Goal: Transaction & Acquisition: Subscribe to service/newsletter

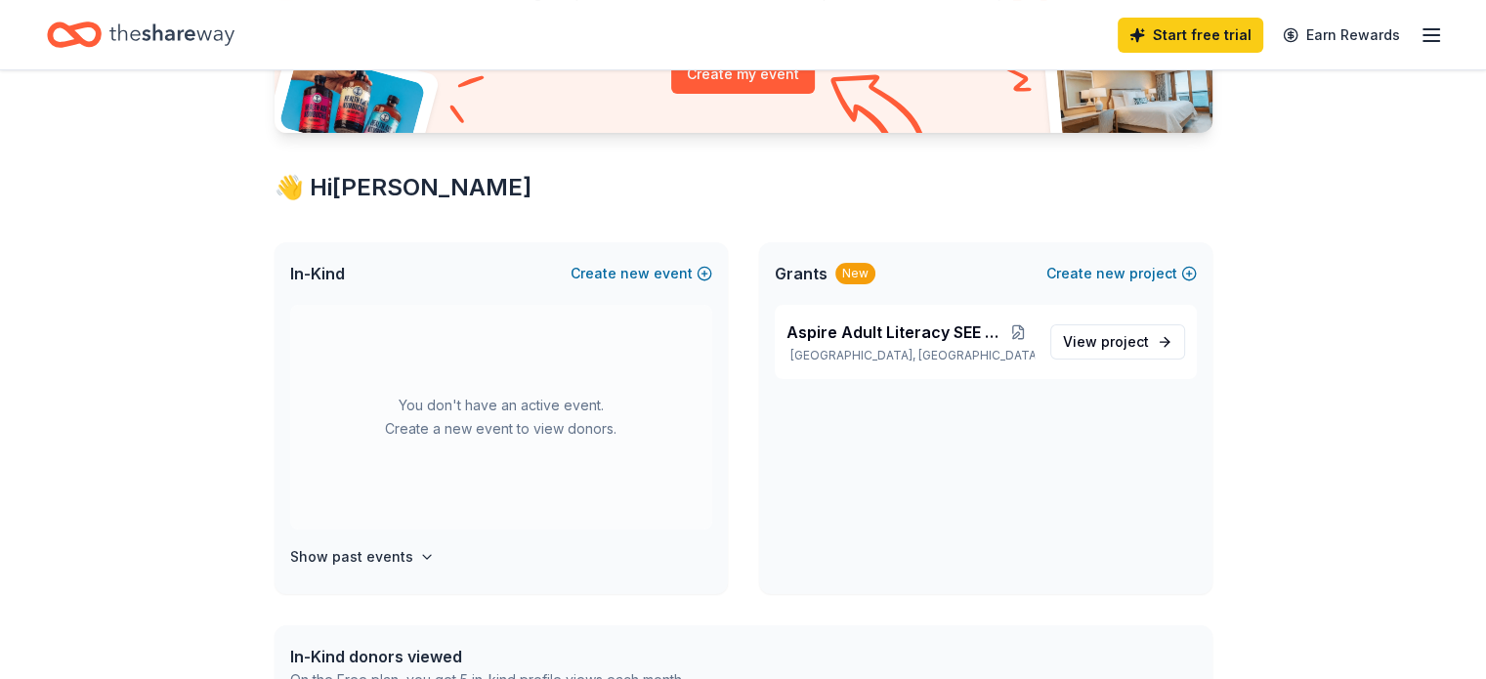
scroll to position [293, 0]
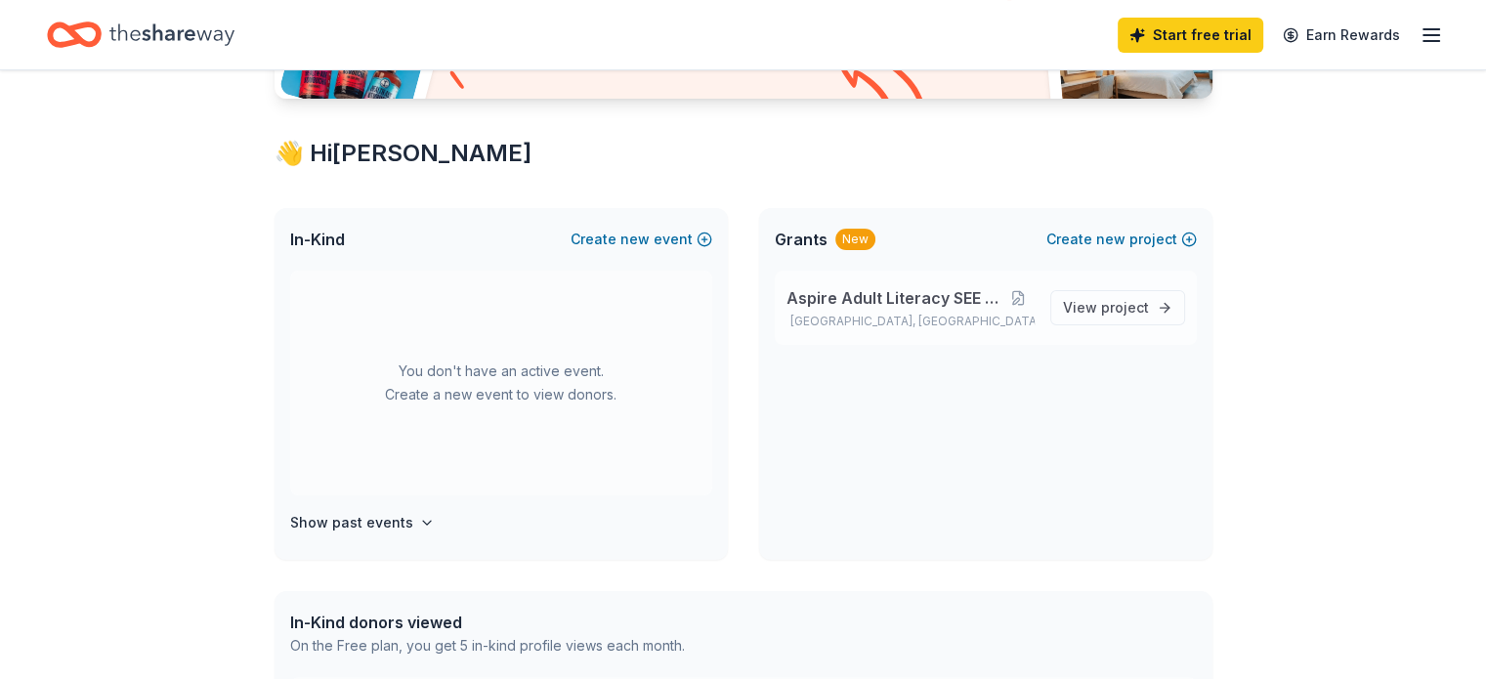
click at [926, 290] on span "Aspire Adult Literacy SEE Program" at bounding box center [895, 297] width 216 height 23
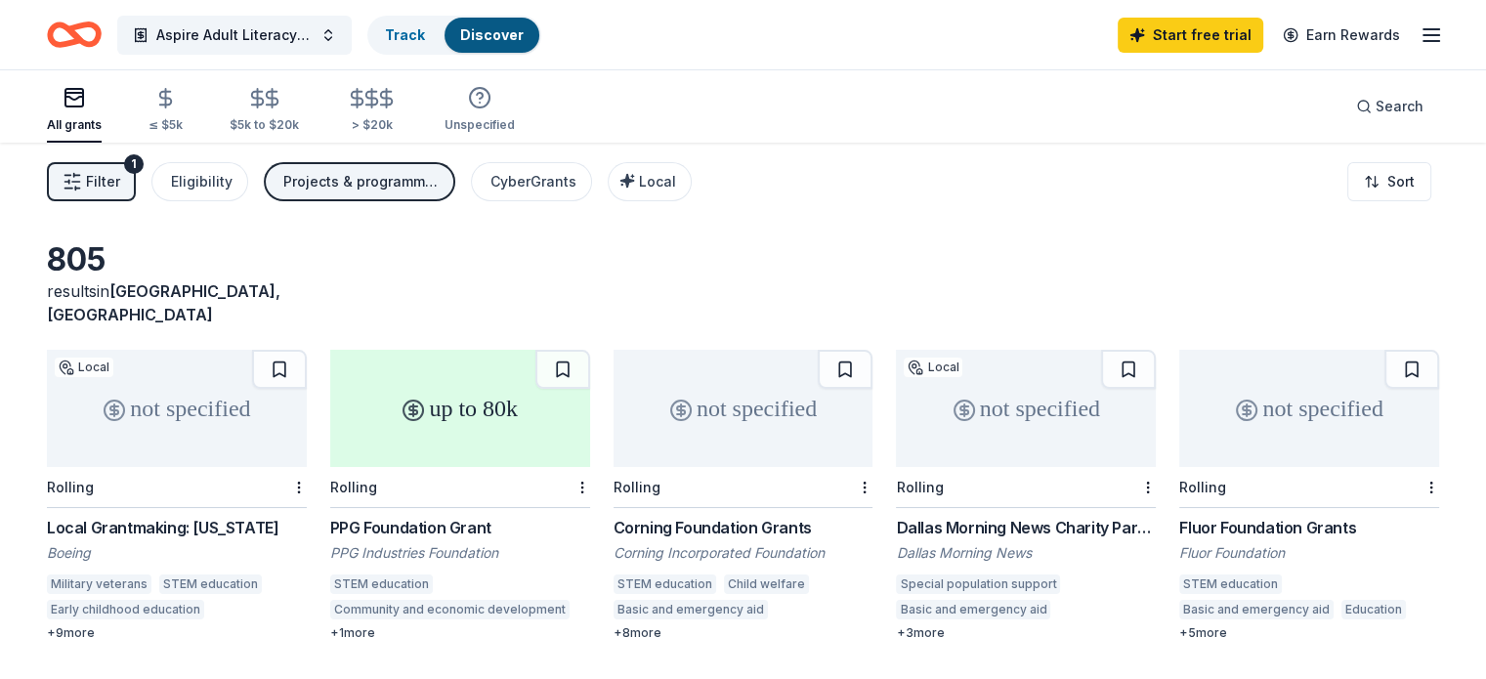
click at [467, 516] on div "PPG Foundation Grant PPG Industries Foundation STEM education Community and eco…" at bounding box center [460, 578] width 260 height 125
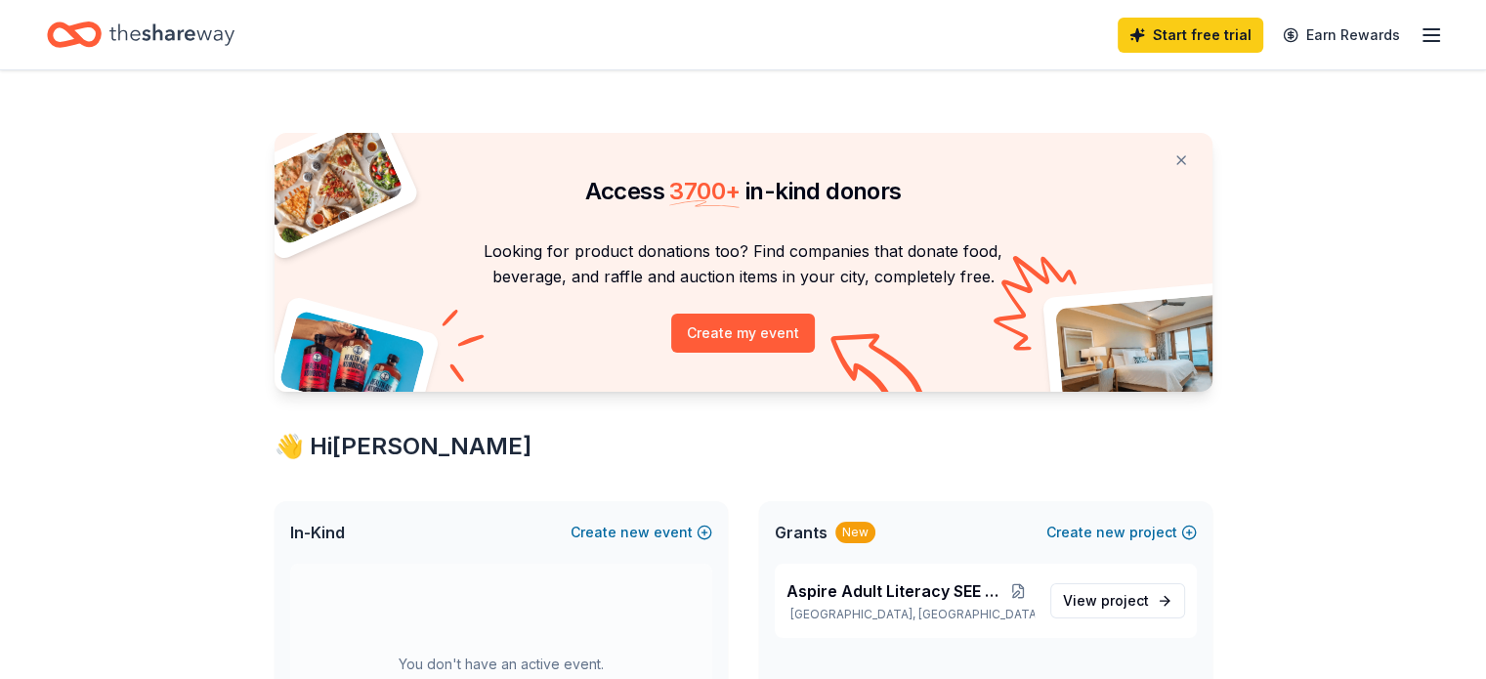
click at [1420, 36] on icon "button" at bounding box center [1431, 34] width 23 height 23
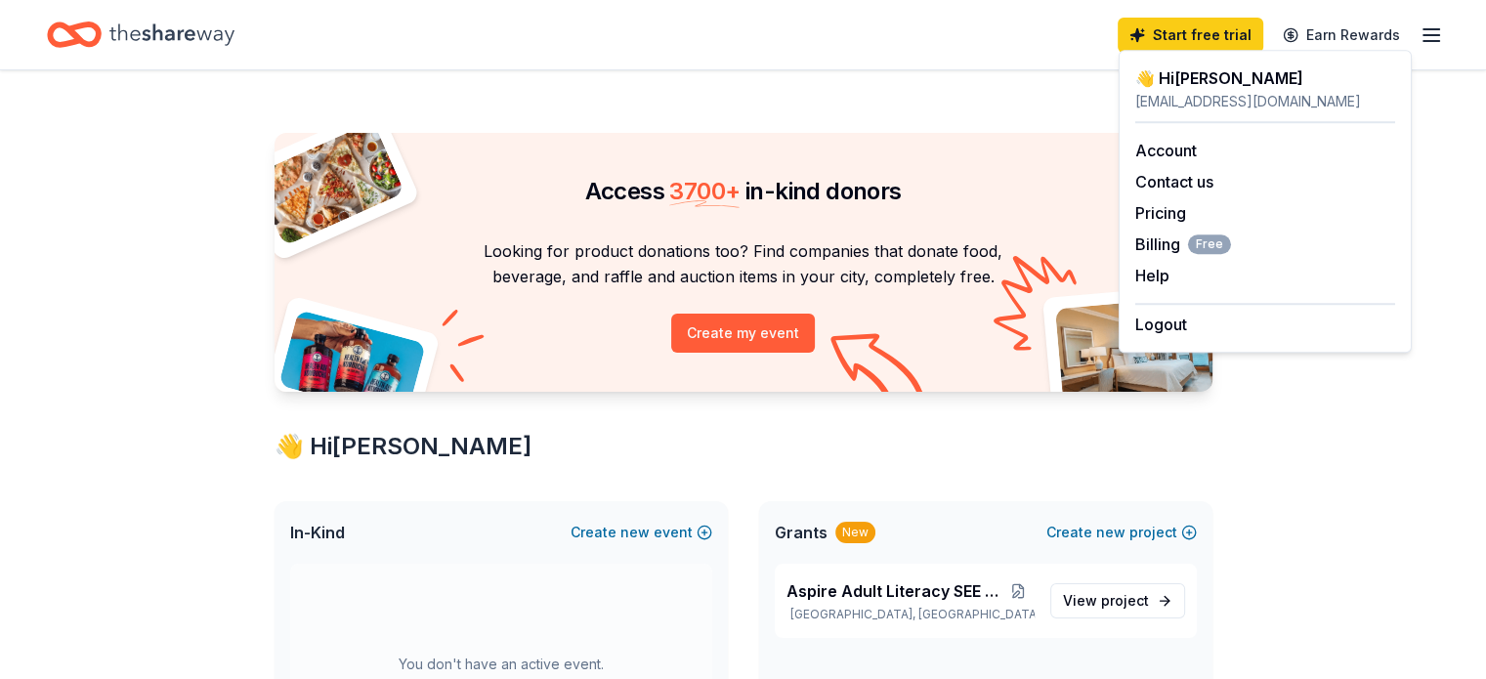
click at [960, 67] on div "Start free trial Earn Rewards" at bounding box center [743, 34] width 1486 height 69
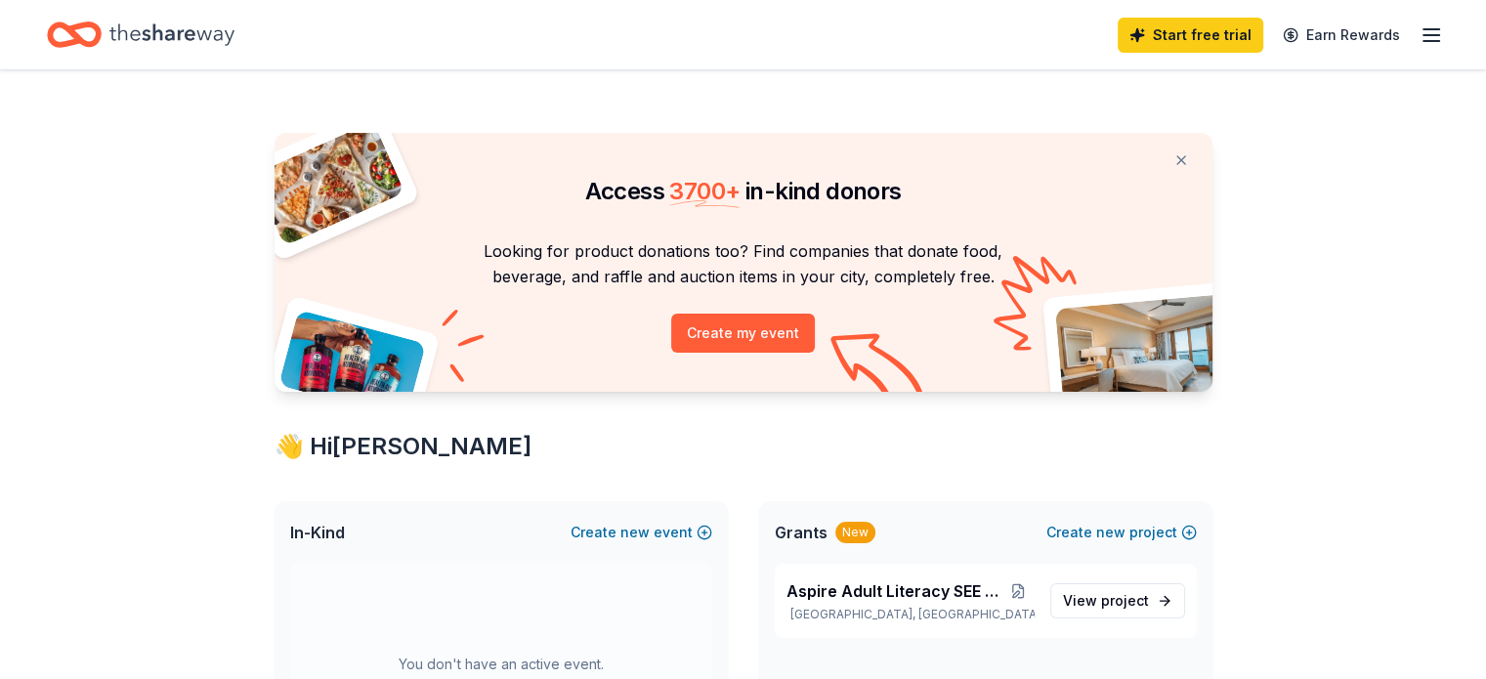
scroll to position [98, 0]
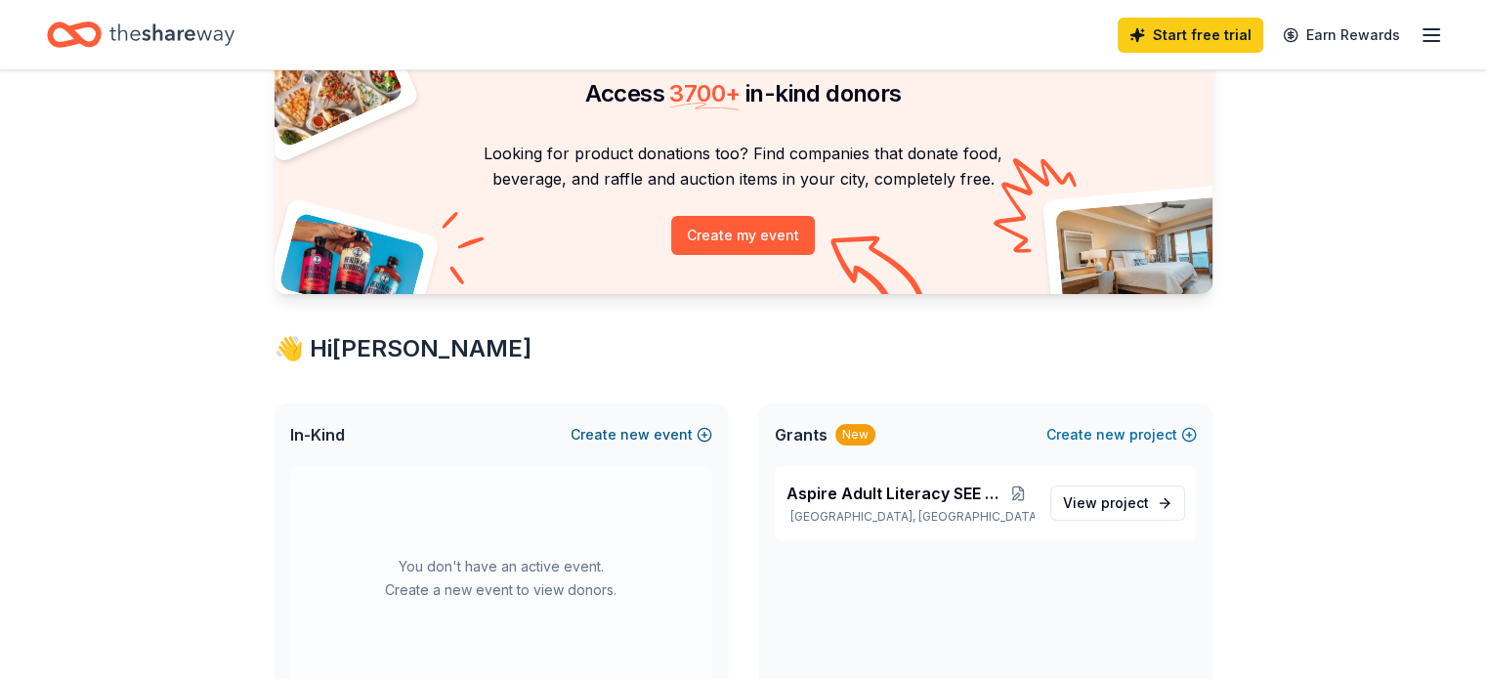
click at [700, 430] on button "Create new event" at bounding box center [642, 434] width 142 height 23
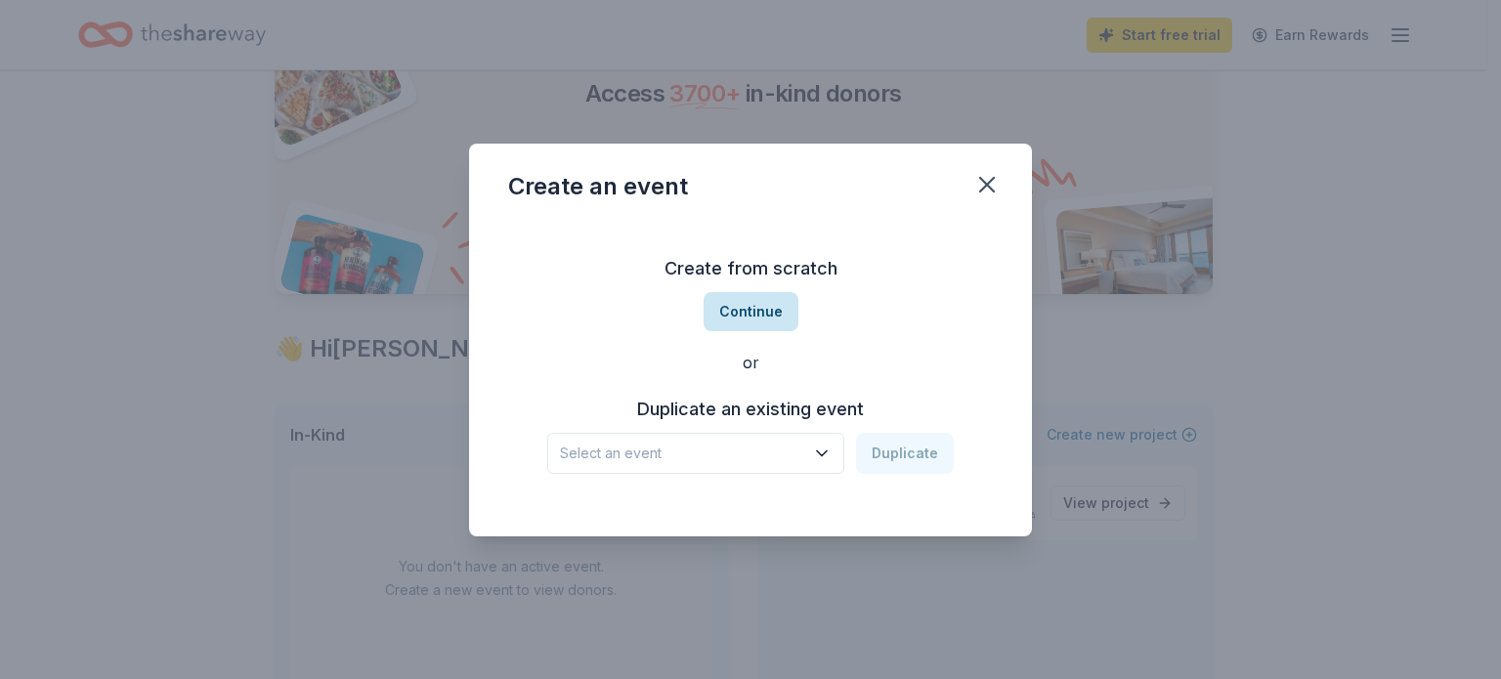
click at [760, 323] on button "Continue" at bounding box center [751, 311] width 95 height 39
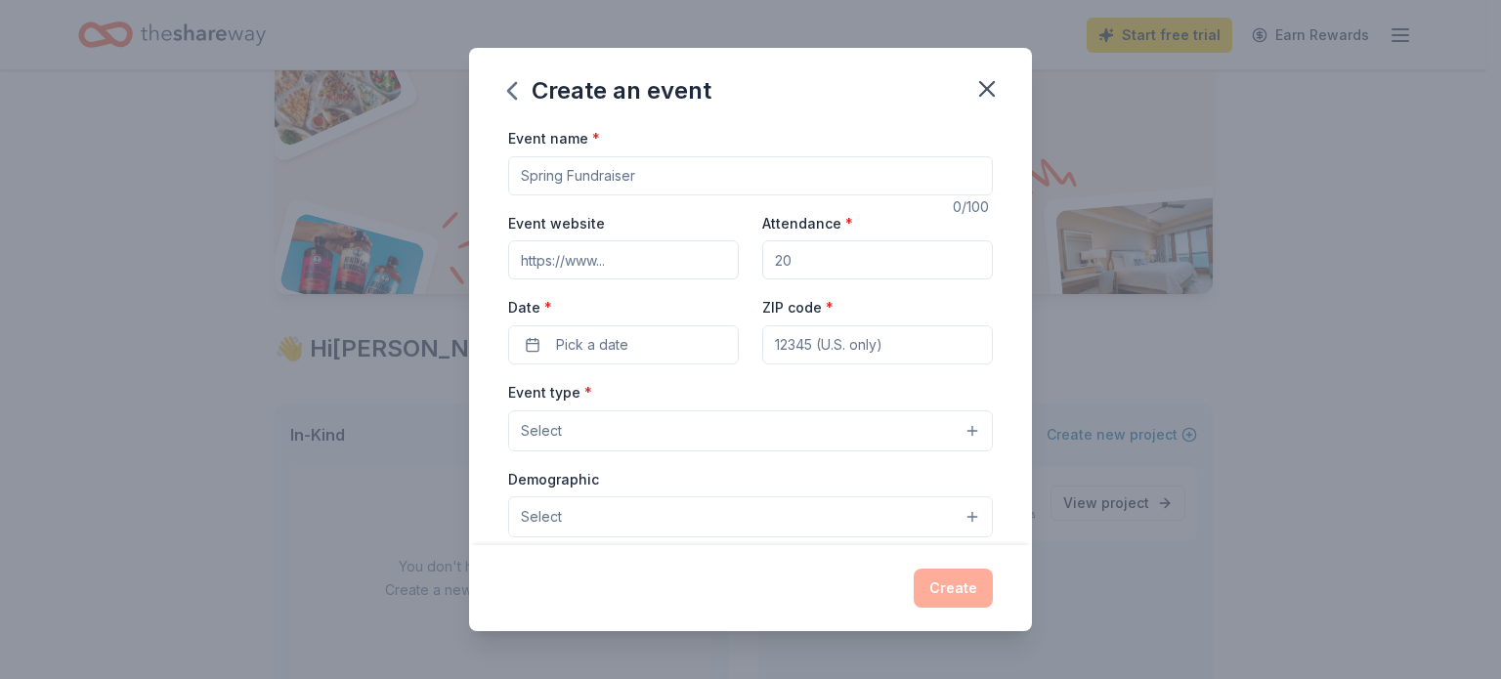
click at [698, 174] on input "Event name *" at bounding box center [750, 175] width 485 height 39
type input "Aspire Mingle and Jingle"
click at [981, 87] on icon "button" at bounding box center [986, 88] width 27 height 27
click at [985, 89] on icon "button" at bounding box center [986, 88] width 27 height 27
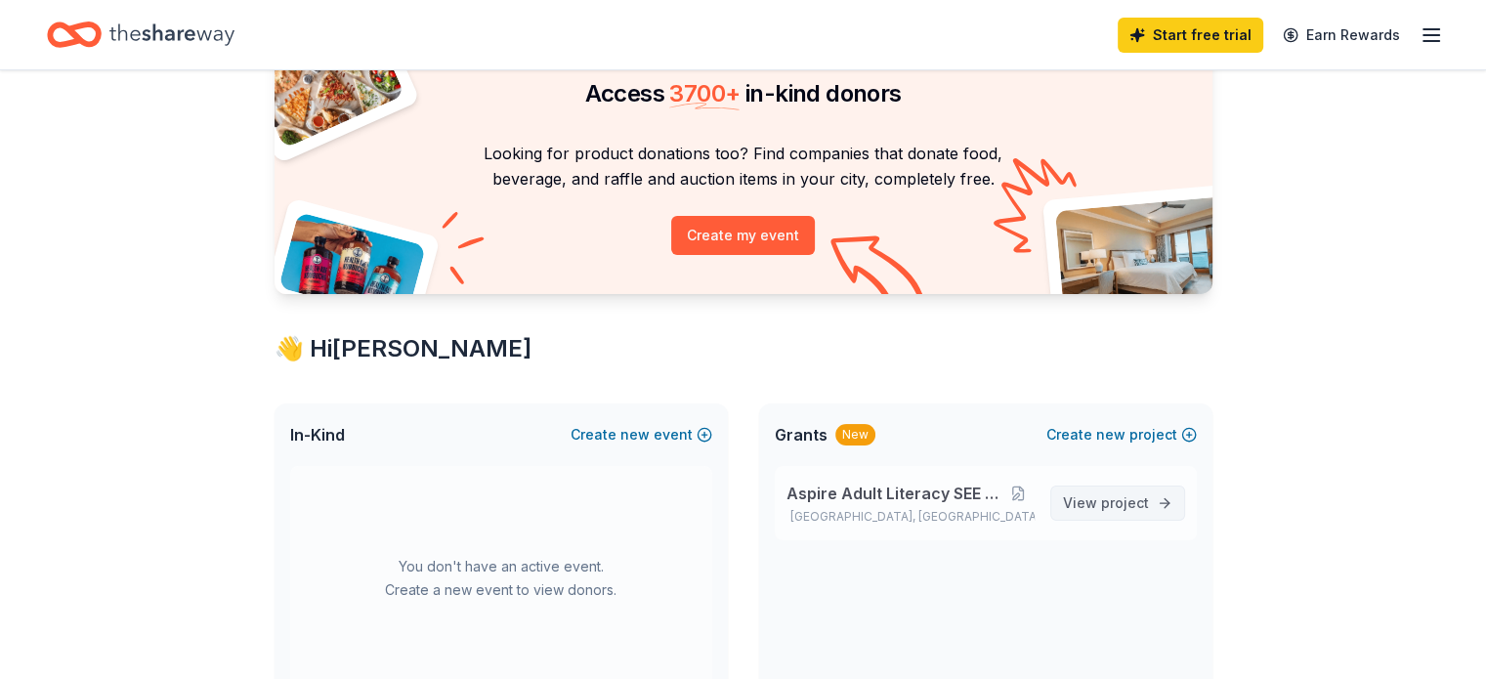
click at [1133, 495] on span "project" at bounding box center [1125, 503] width 48 height 17
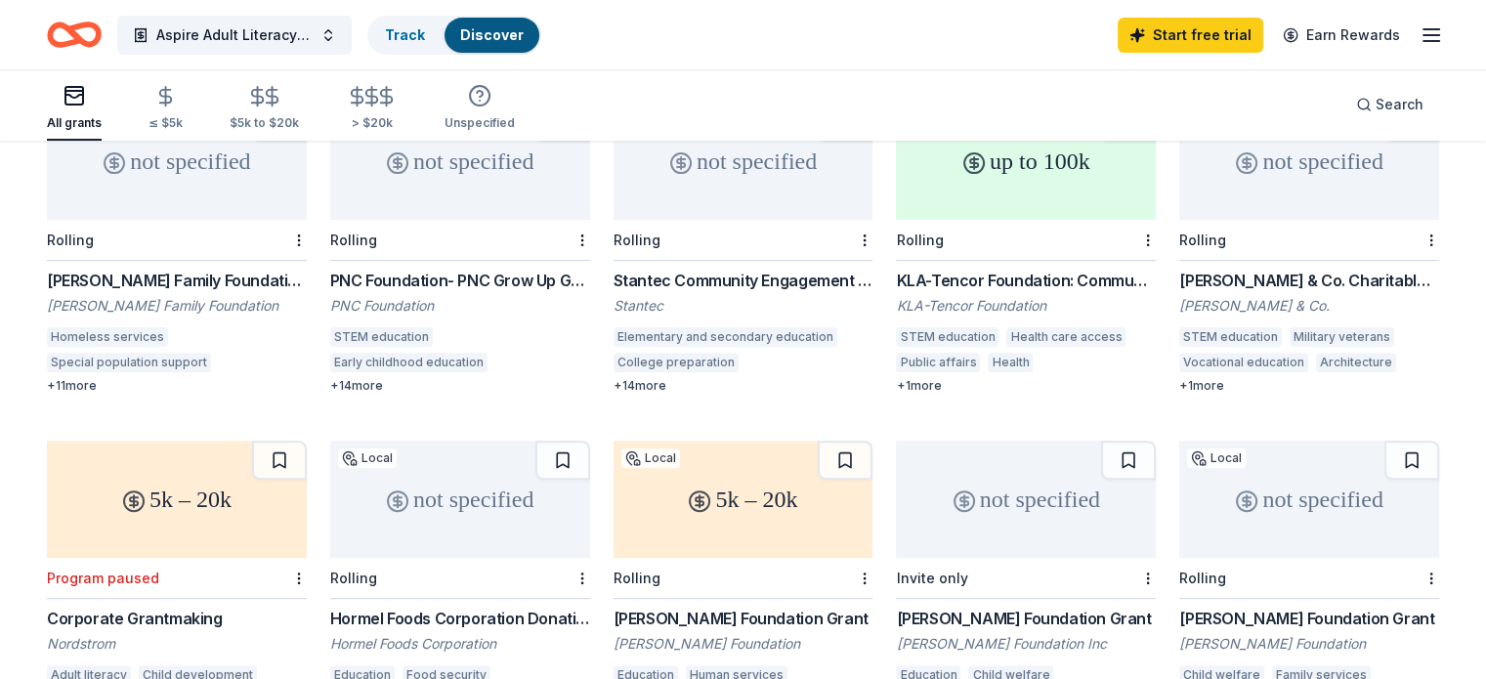
scroll to position [586, 0]
click at [1263, 268] on div "Benjamin Moore & Co. Charitable Giving" at bounding box center [1310, 279] width 260 height 23
drag, startPoint x: 1157, startPoint y: 254, endPoint x: 1440, endPoint y: 257, distance: 282.4
drag, startPoint x: 1431, startPoint y: 249, endPoint x: 1157, endPoint y: 265, distance: 274.1
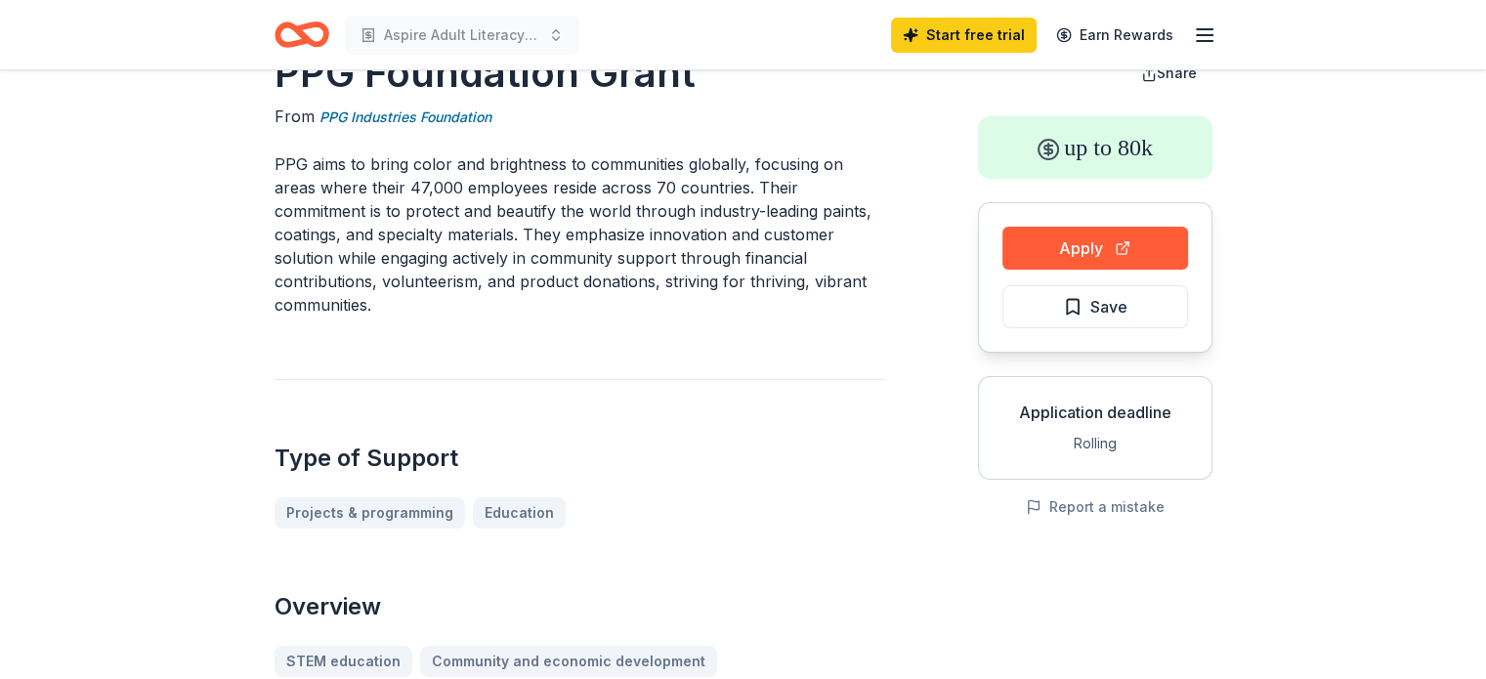
scroll to position [98, 0]
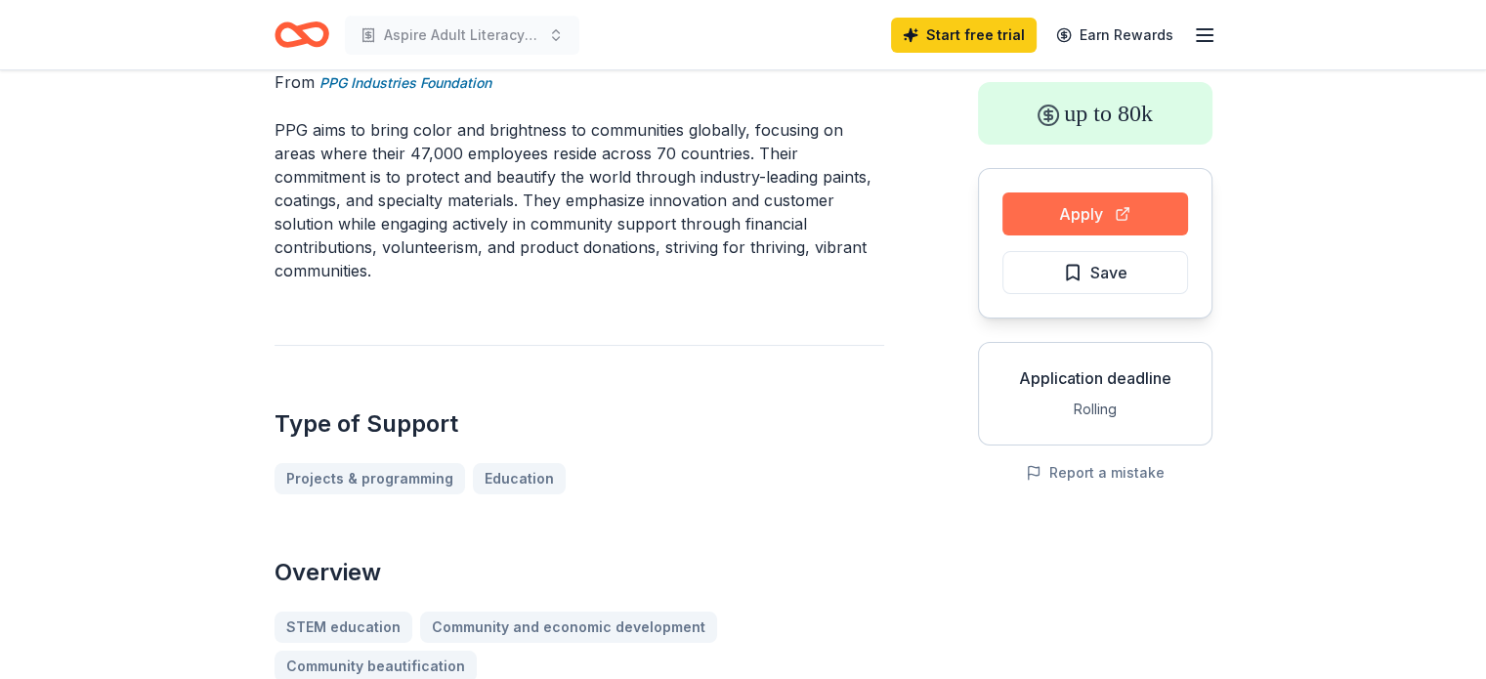
click at [1109, 227] on button "Apply" at bounding box center [1096, 214] width 186 height 43
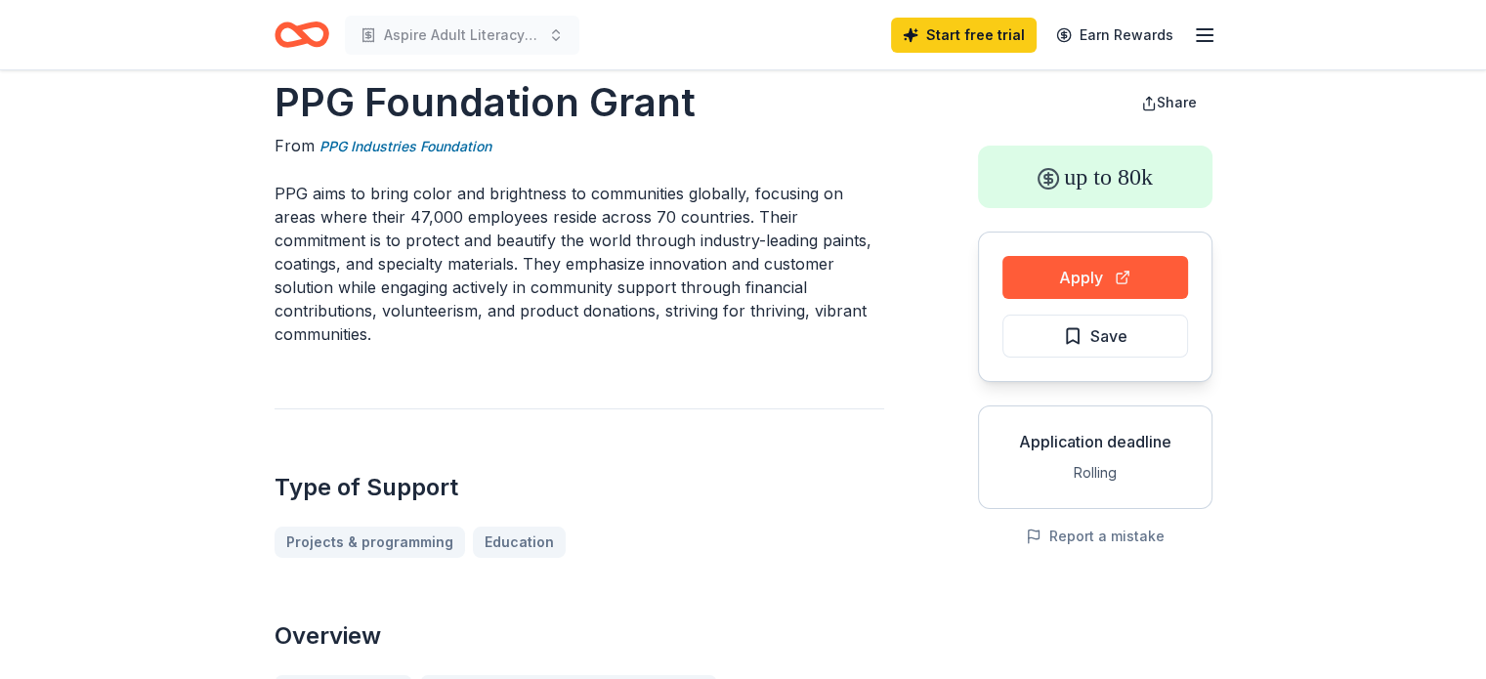
scroll to position [0, 0]
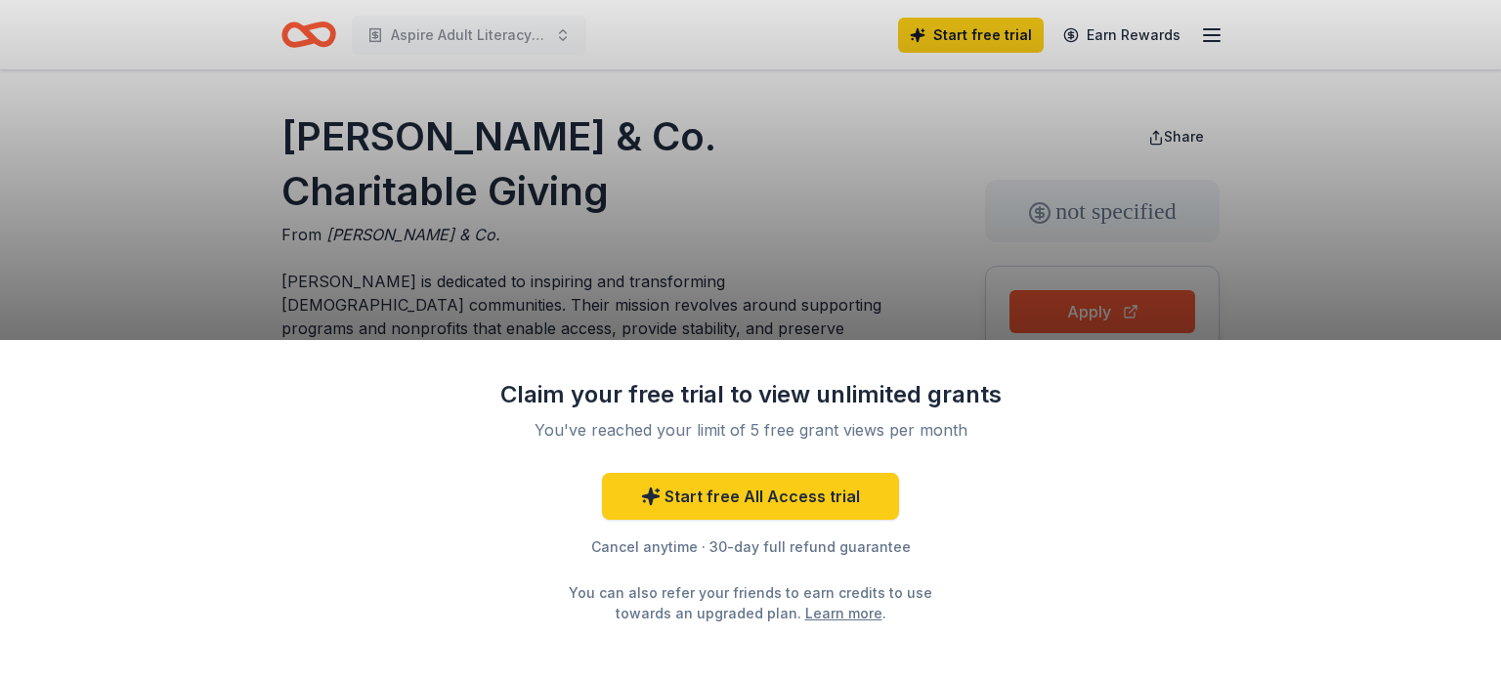
drag, startPoint x: 1004, startPoint y: 492, endPoint x: 999, endPoint y: 476, distance: 16.4
click at [1001, 486] on div "Claim your free trial to view unlimited grants You've reached your limit of 5 f…" at bounding box center [750, 510] width 1501 height 340
drag, startPoint x: 1322, startPoint y: 272, endPoint x: 1288, endPoint y: 257, distance: 37.2
click at [1322, 270] on div "Claim your free trial to view unlimited grants You've reached your limit of 5 f…" at bounding box center [750, 339] width 1501 height 679
click at [611, 234] on div "Claim your free trial to view unlimited grants You've reached your limit of 5 f…" at bounding box center [750, 339] width 1501 height 679
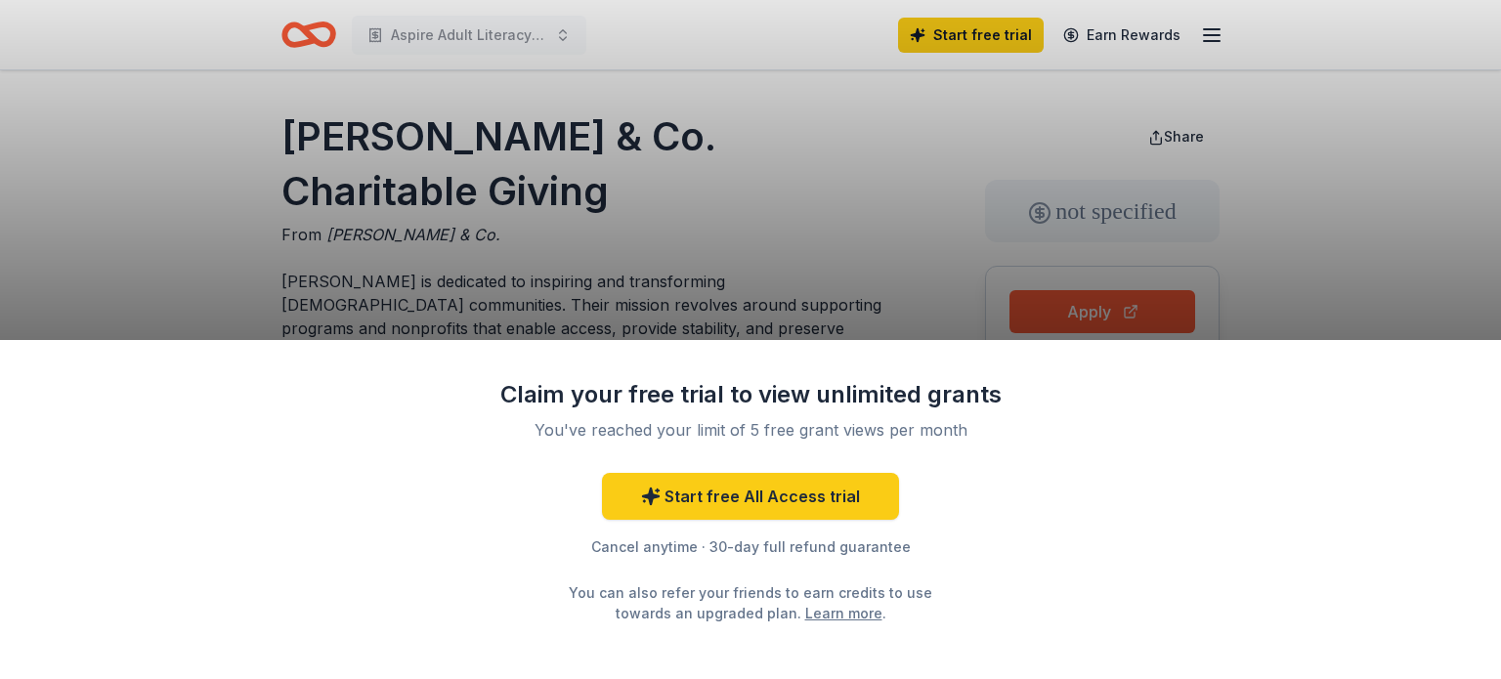
drag, startPoint x: 285, startPoint y: 132, endPoint x: 646, endPoint y: 187, distance: 364.7
click at [656, 181] on div "Claim your free trial to view unlimited grants You've reached your limit of 5 f…" at bounding box center [750, 339] width 1501 height 679
drag, startPoint x: 624, startPoint y: 191, endPoint x: 284, endPoint y: 160, distance: 341.4
click at [284, 161] on div "Claim your free trial to view unlimited grants You've reached your limit of 5 f…" at bounding box center [750, 339] width 1501 height 679
